Goal: Information Seeking & Learning: Learn about a topic

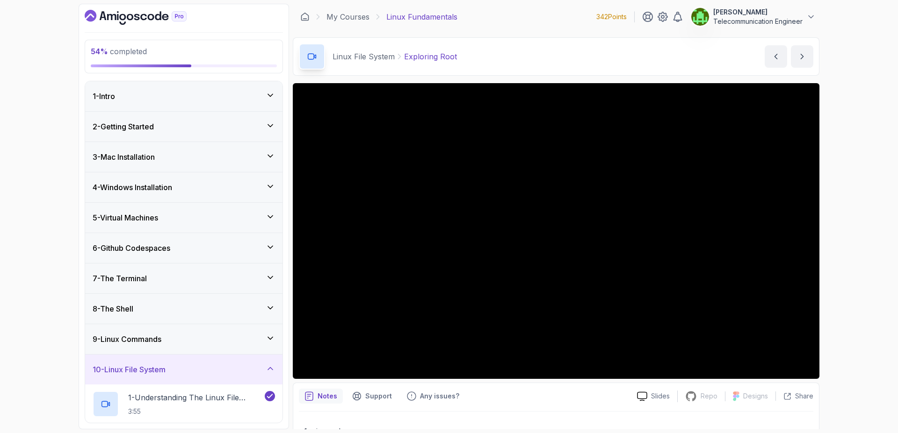
scroll to position [245, 0]
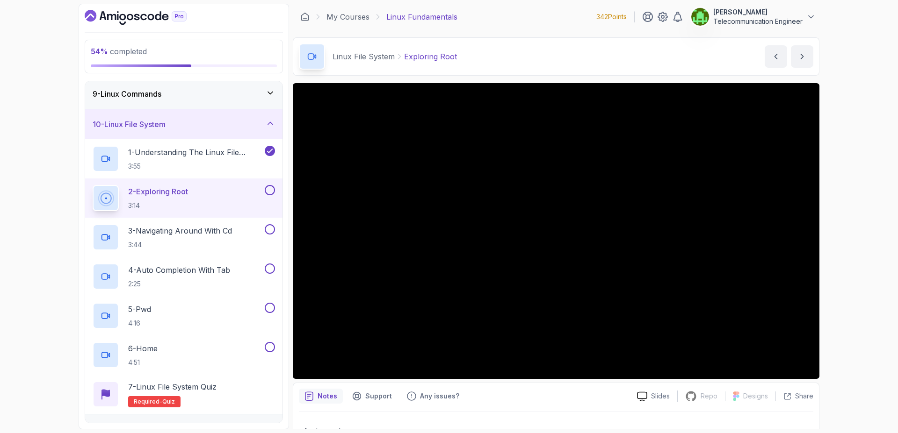
click at [228, 196] on div "2 - Exploring Root 3:14" at bounding box center [178, 198] width 170 height 26
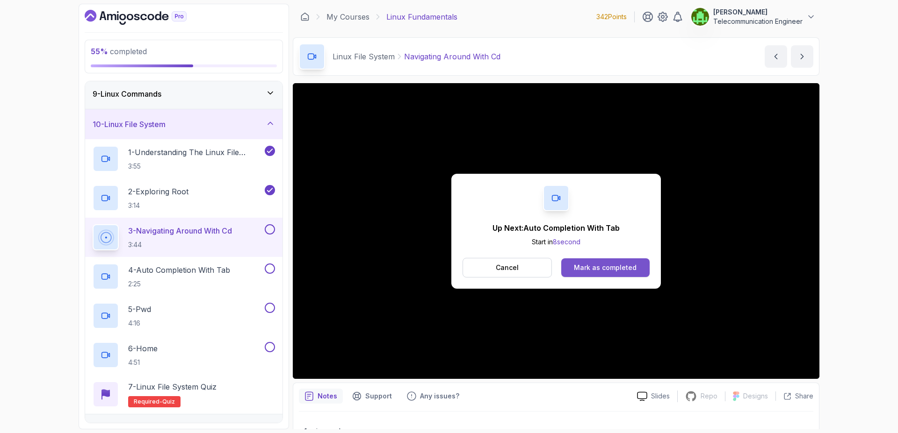
click at [626, 271] on div "Mark as completed" at bounding box center [605, 267] width 63 height 9
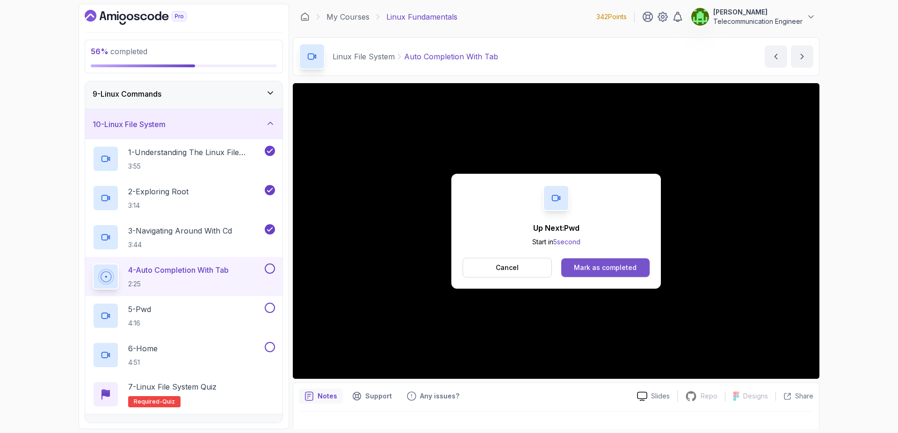
click at [588, 263] on div "Mark as completed" at bounding box center [605, 267] width 63 height 9
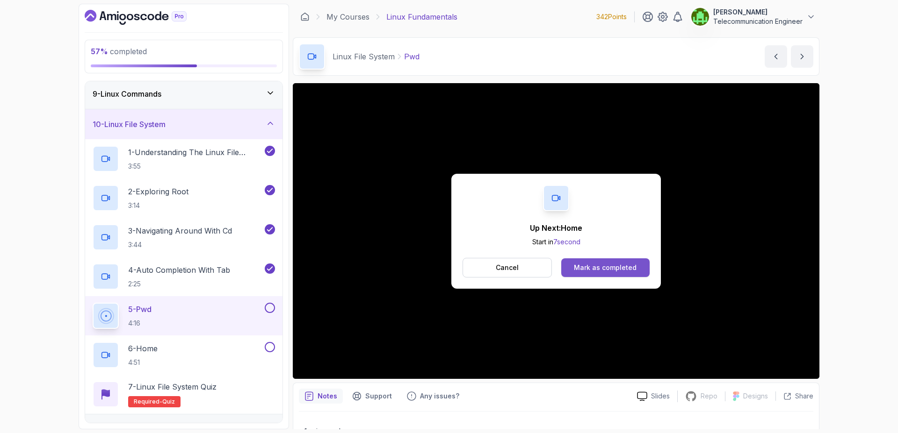
click at [610, 268] on div "Mark as completed" at bounding box center [605, 267] width 63 height 9
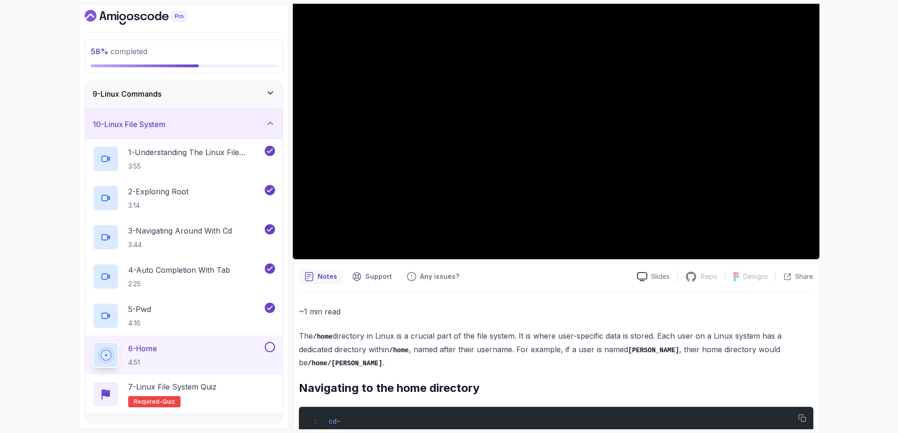
scroll to position [117, 0]
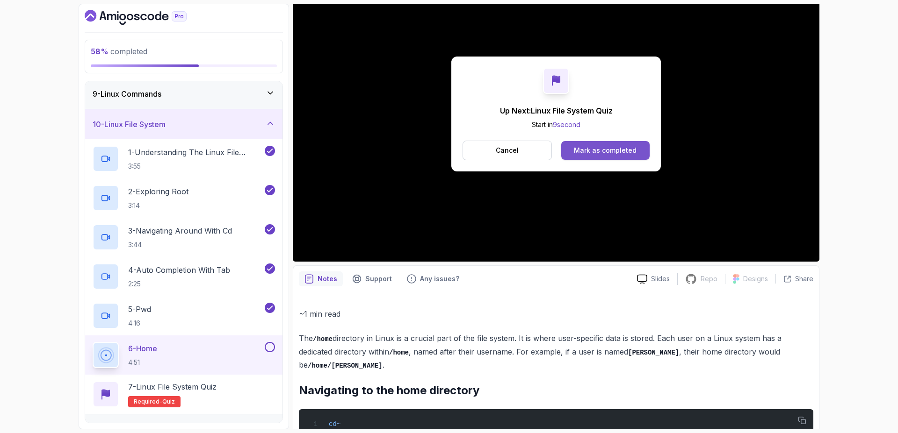
click at [626, 157] on button "Mark as completed" at bounding box center [605, 150] width 88 height 19
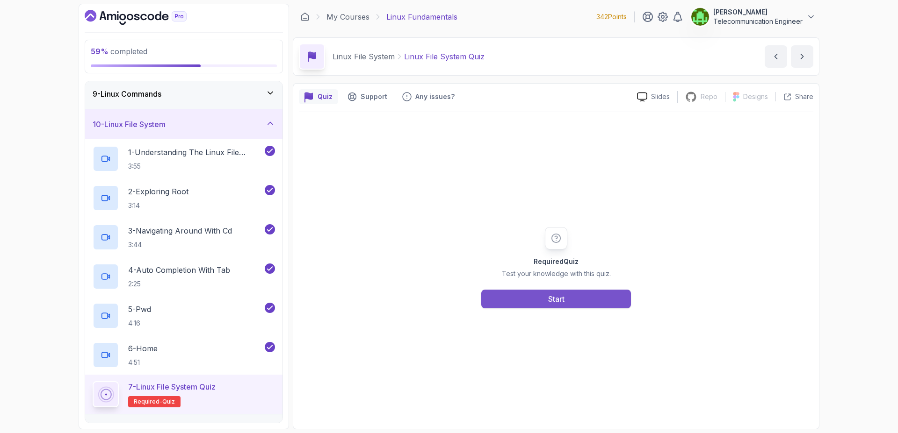
click at [566, 301] on button "Start" at bounding box center [556, 299] width 150 height 19
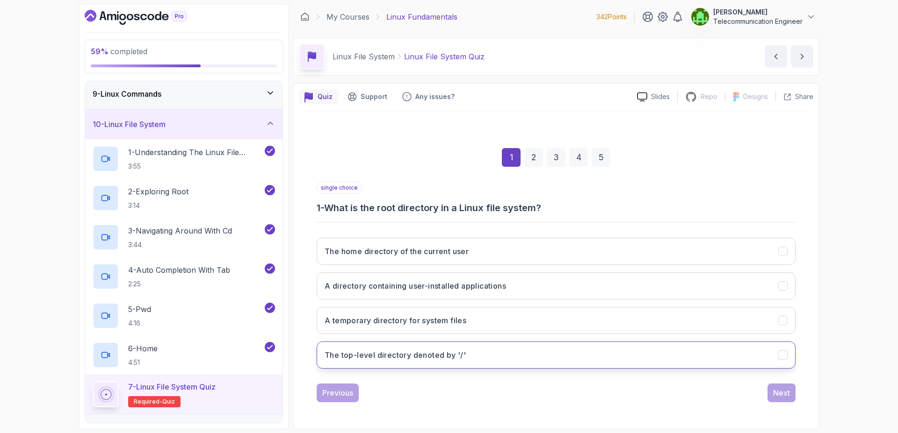
click at [557, 354] on button "The top-level directory denoted by '/'" at bounding box center [555, 355] width 479 height 27
click at [780, 394] on div "Next" at bounding box center [781, 393] width 17 height 11
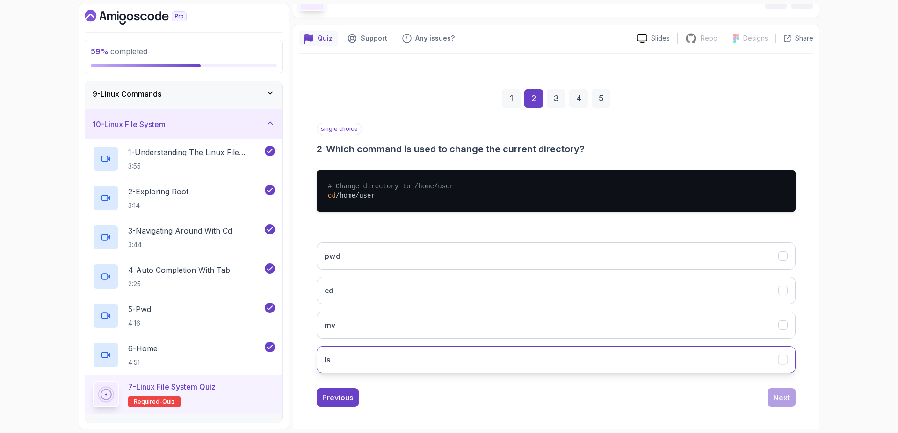
scroll to position [63, 0]
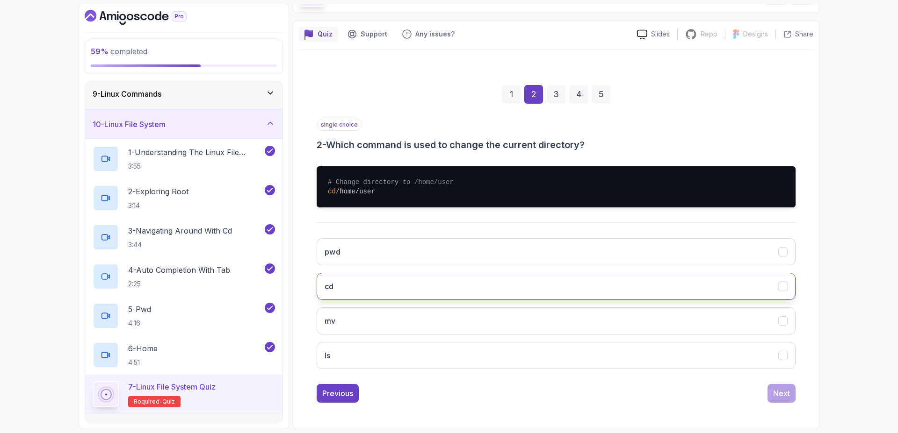
click at [683, 297] on button "cd" at bounding box center [555, 286] width 479 height 27
click at [783, 394] on div "Next" at bounding box center [781, 393] width 17 height 11
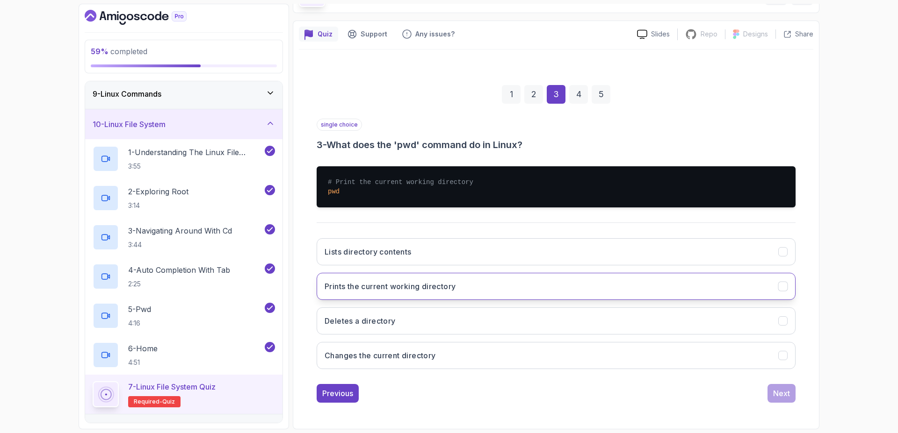
click at [625, 286] on button "Prints the current working directory" at bounding box center [555, 286] width 479 height 27
click at [785, 389] on div "Next" at bounding box center [781, 393] width 17 height 11
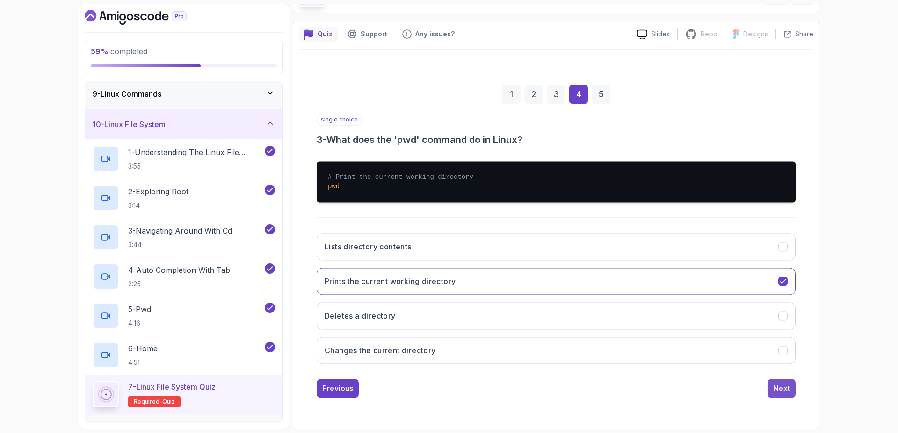
scroll to position [0, 0]
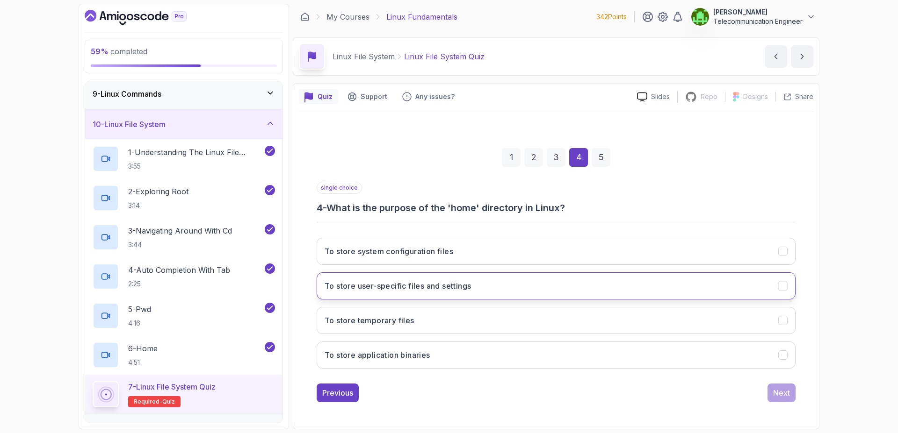
click at [620, 297] on button "To store user-specific files and settings" at bounding box center [555, 286] width 479 height 27
click at [776, 389] on div "Next" at bounding box center [781, 393] width 17 height 11
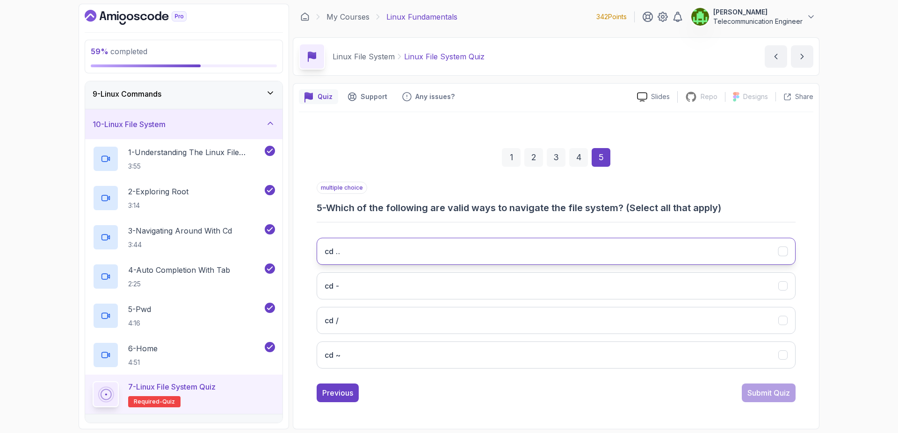
click at [763, 250] on button "cd .." at bounding box center [555, 251] width 479 height 27
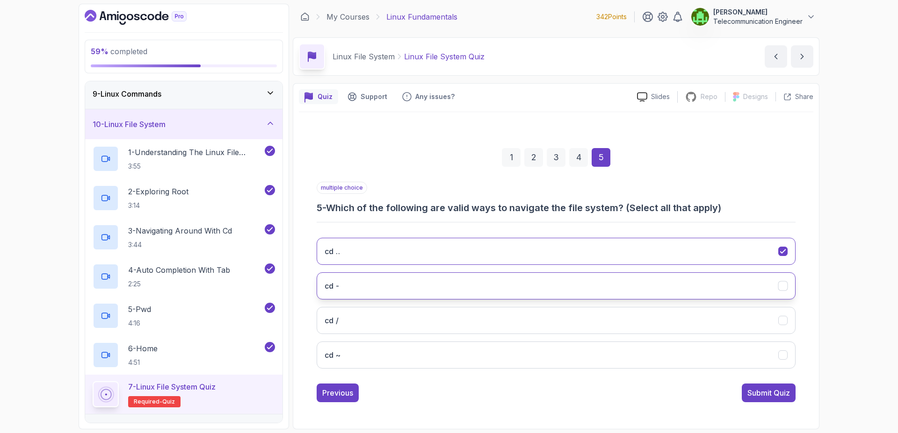
click at [762, 288] on button "cd -" at bounding box center [555, 286] width 479 height 27
click at [764, 313] on button "cd /" at bounding box center [555, 320] width 479 height 27
click at [772, 352] on button "cd ~" at bounding box center [555, 355] width 479 height 27
click at [787, 392] on div "Submit Quiz" at bounding box center [768, 393] width 43 height 11
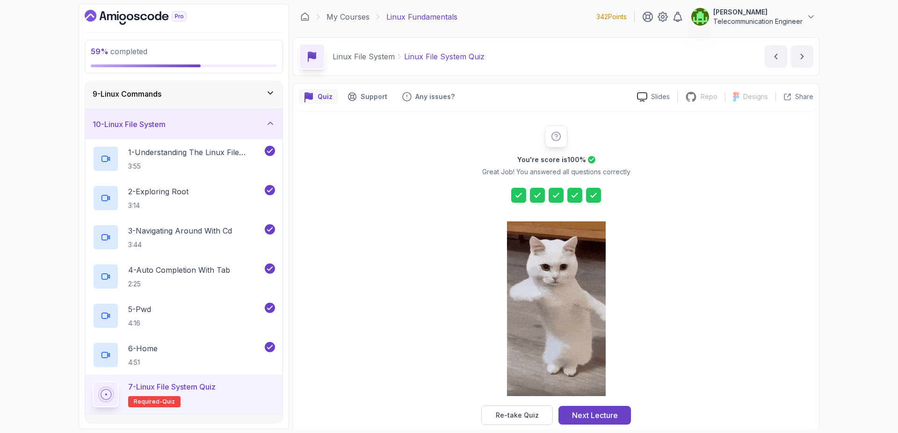
scroll to position [15, 0]
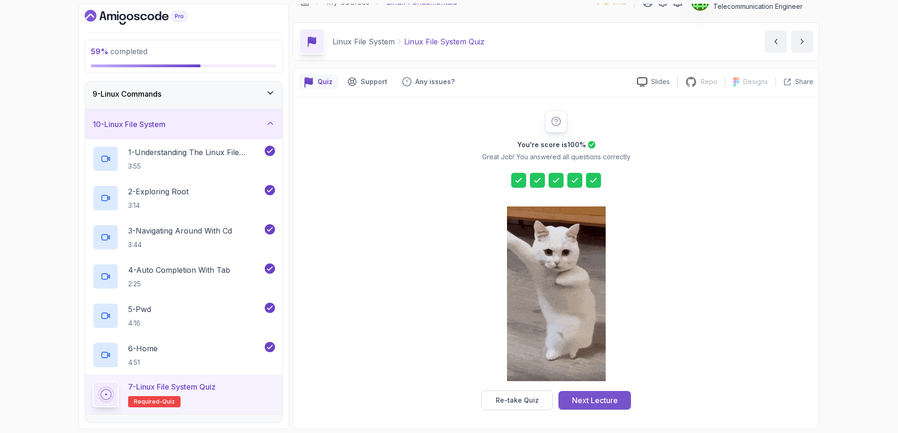
click at [593, 402] on div "Next Lecture" at bounding box center [595, 400] width 46 height 11
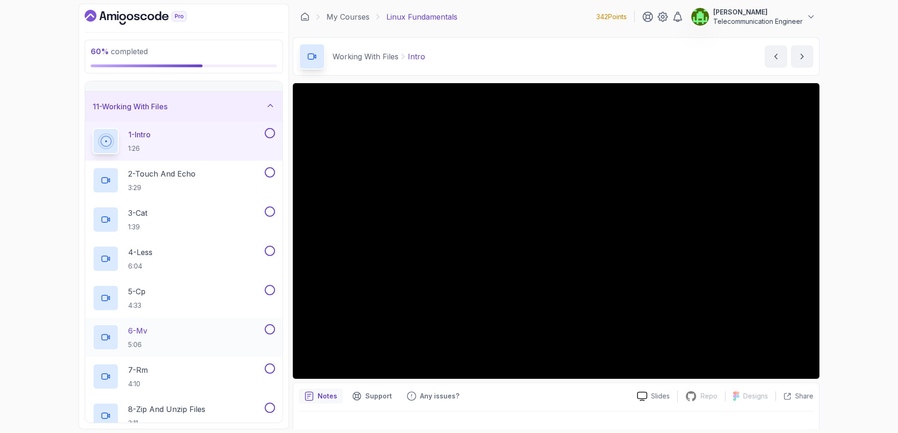
scroll to position [291, 0]
